Goal: Task Accomplishment & Management: Manage account settings

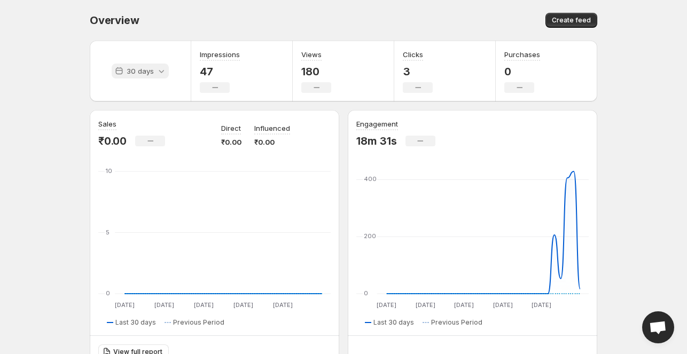
click at [154, 70] on div "30 days" at bounding box center [140, 71] width 57 height 15
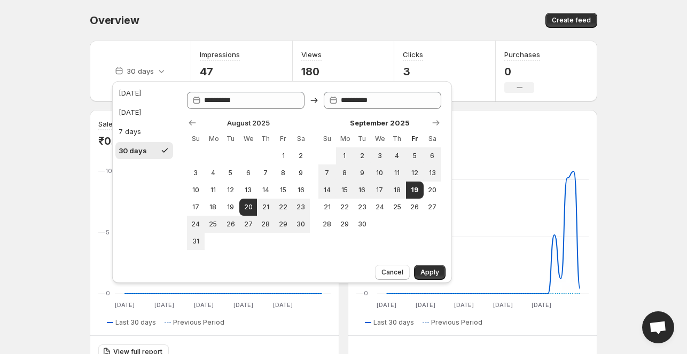
click at [94, 74] on div "30 days" at bounding box center [140, 71] width 101 height 61
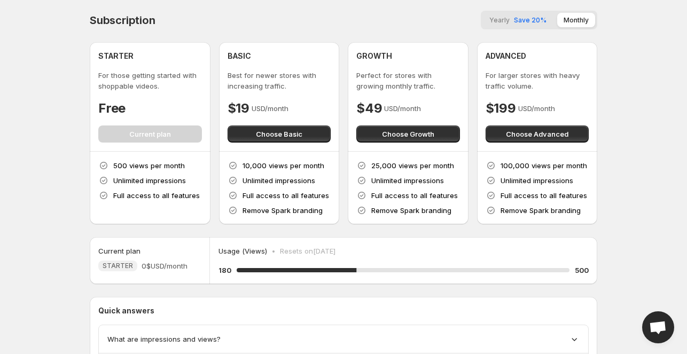
scroll to position [95, 0]
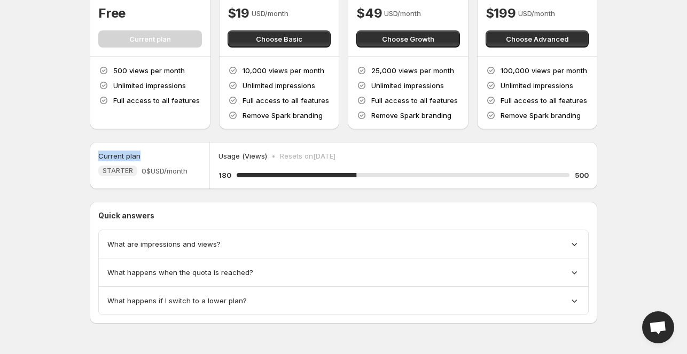
drag, startPoint x: 96, startPoint y: 153, endPoint x: 125, endPoint y: 149, distance: 29.1
click at [140, 149] on div "Current plan STARTER 0$ USD/month" at bounding box center [150, 165] width 120 height 47
click at [125, 149] on div "Current plan STARTER 0$ USD/month" at bounding box center [150, 165] width 120 height 47
drag, startPoint x: 107, startPoint y: 171, endPoint x: 176, endPoint y: 175, distance: 69.5
click at [194, 172] on div "Current plan STARTER 0$ USD/month" at bounding box center [150, 165] width 120 height 47
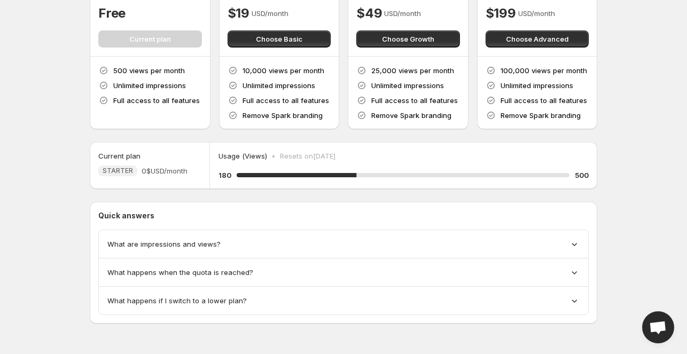
click at [176, 175] on span "0$ USD/month" at bounding box center [164, 170] width 46 height 11
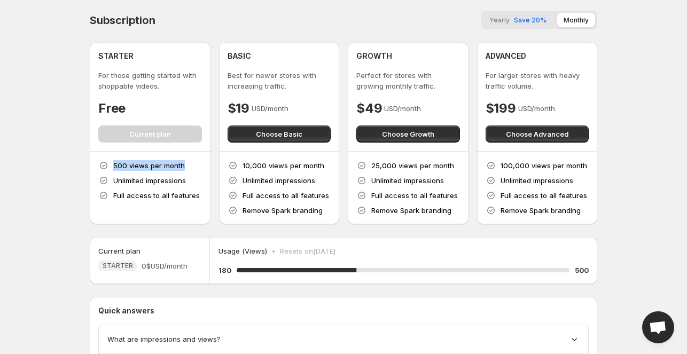
drag, startPoint x: 113, startPoint y: 161, endPoint x: 186, endPoint y: 156, distance: 73.3
click at [186, 156] on div "500 views per month Unlimited impressions Full access to all features" at bounding box center [150, 188] width 121 height 73
click at [145, 168] on p "500 views per month" at bounding box center [149, 165] width 72 height 11
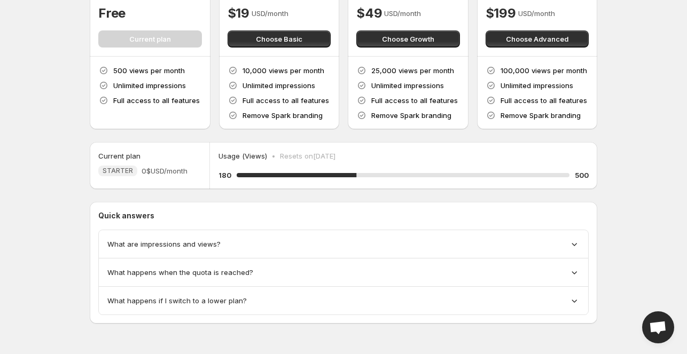
click at [199, 240] on span "What are impressions and views?" at bounding box center [163, 244] width 113 height 11
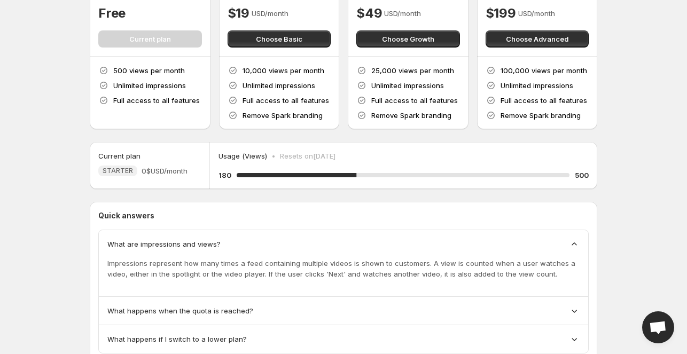
click at [199, 240] on span "What are impressions and views?" at bounding box center [163, 244] width 113 height 11
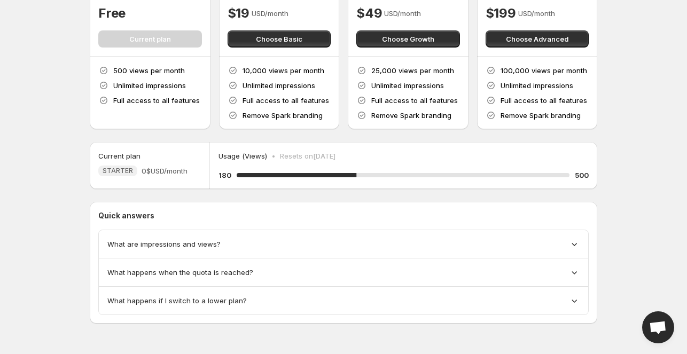
click at [212, 267] on span "What happens when the quota is reached?" at bounding box center [180, 272] width 146 height 11
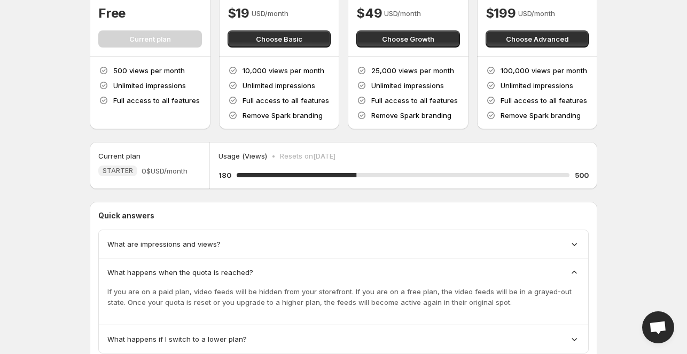
scroll to position [133, 0]
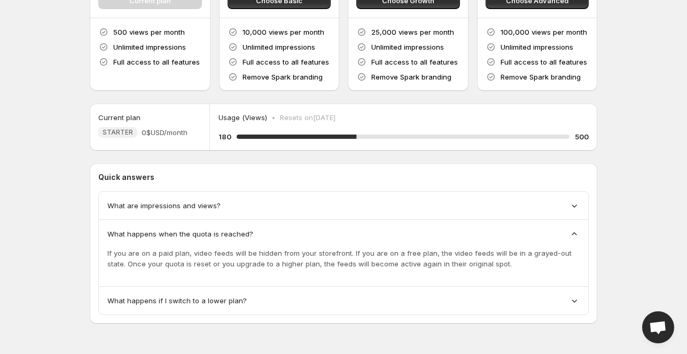
click at [184, 302] on div "What happens if I switch to a lower plan?" at bounding box center [343, 301] width 489 height 28
click at [184, 302] on span "What happens if I switch to a lower plan?" at bounding box center [176, 300] width 139 height 11
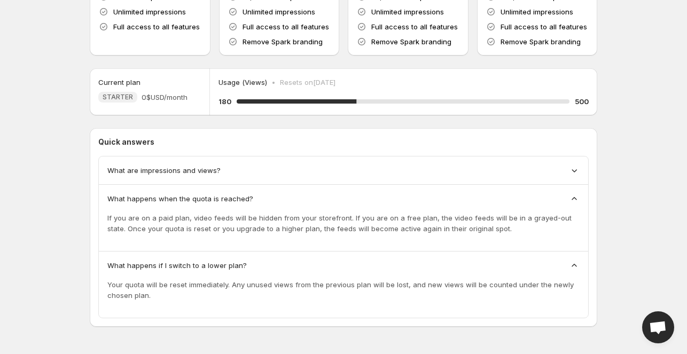
scroll to position [172, 0]
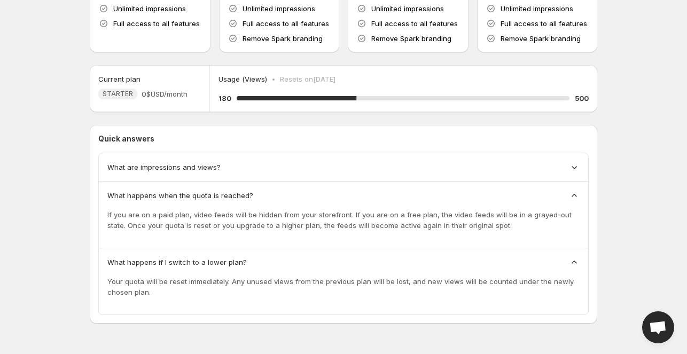
click at [186, 167] on span "What are impressions and views?" at bounding box center [163, 167] width 113 height 11
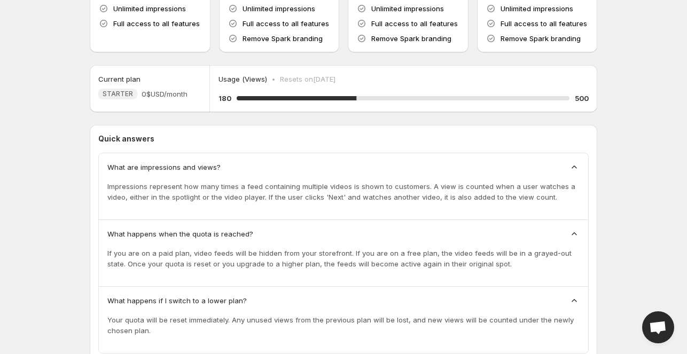
click at [196, 173] on div "Impressions represent how many times a feed containing multiple videos is shown…" at bounding box center [343, 191] width 472 height 38
click at [188, 165] on span "What are impressions and views?" at bounding box center [163, 167] width 113 height 11
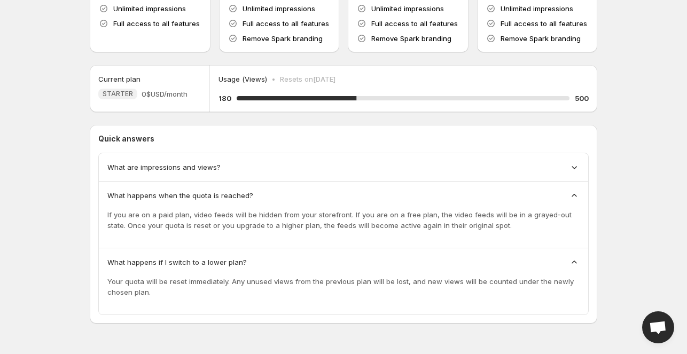
click at [196, 193] on span "What happens when the quota is reached?" at bounding box center [180, 195] width 146 height 11
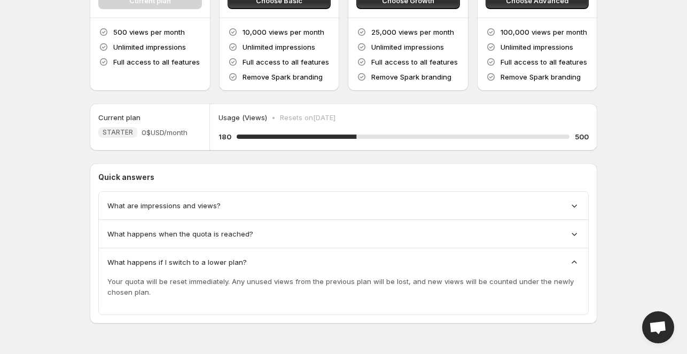
click at [201, 257] on span "What happens if I switch to a lower plan?" at bounding box center [176, 262] width 139 height 11
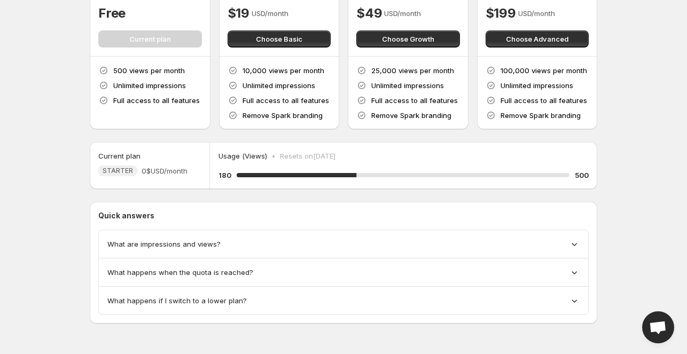
scroll to position [0, 0]
